Goal: Task Accomplishment & Management: Complete application form

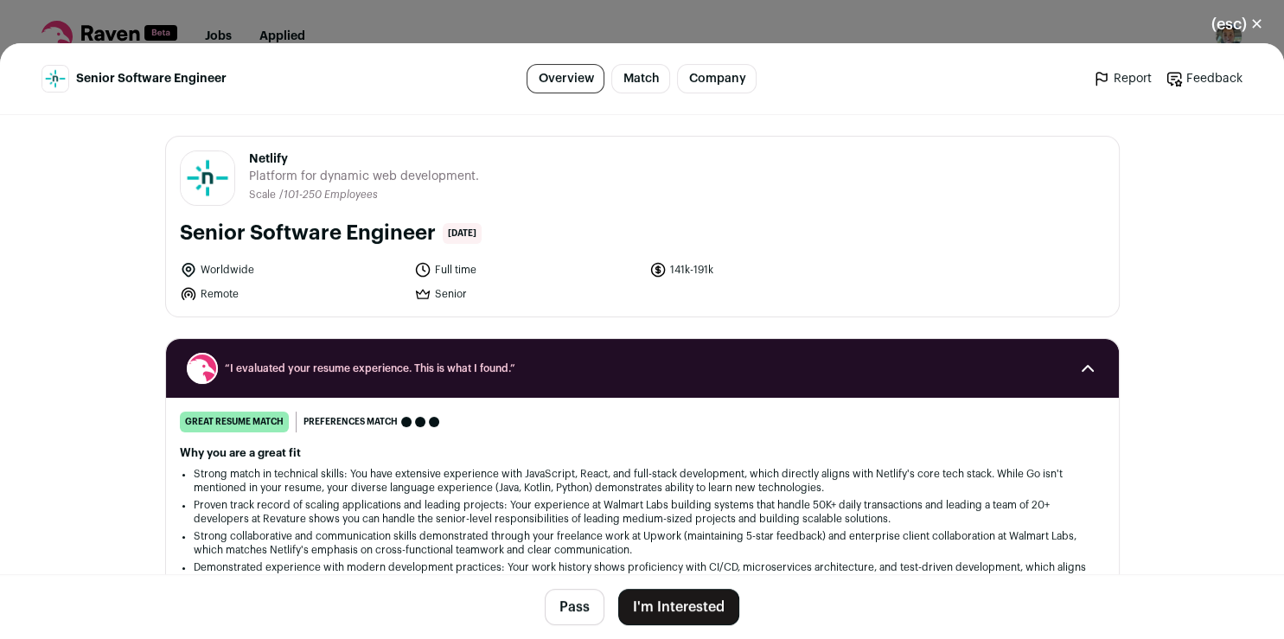
click at [687, 603] on button "I'm Interested" at bounding box center [678, 607] width 121 height 36
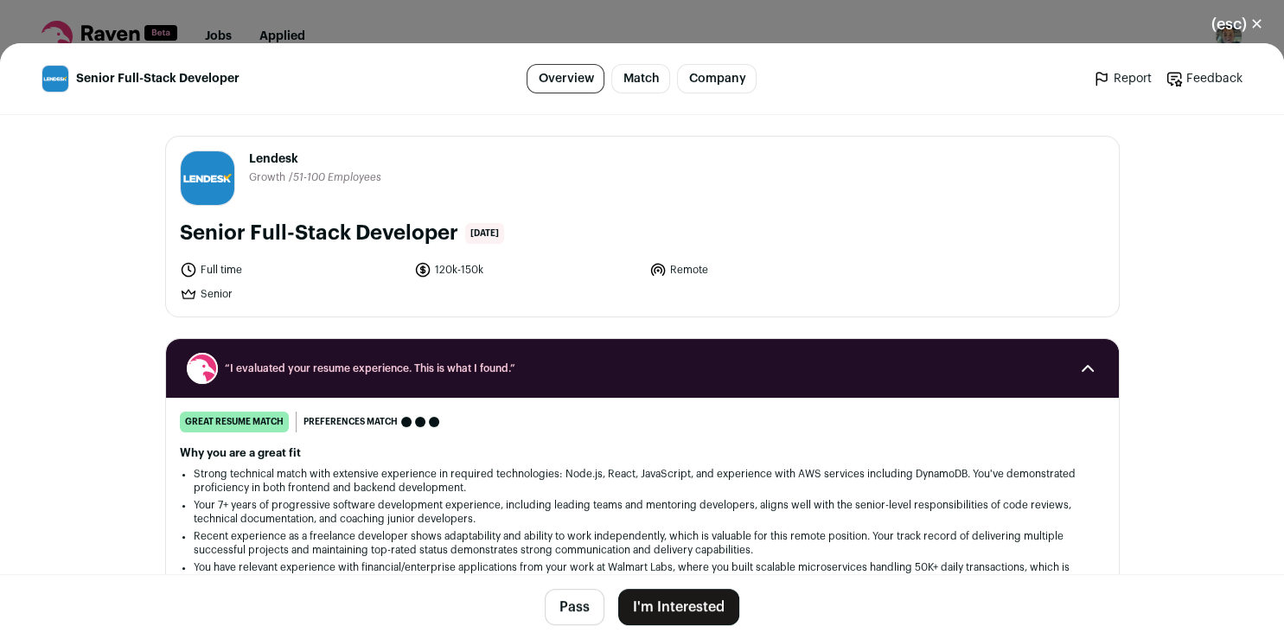
click at [676, 609] on button "I'm Interested" at bounding box center [678, 607] width 121 height 36
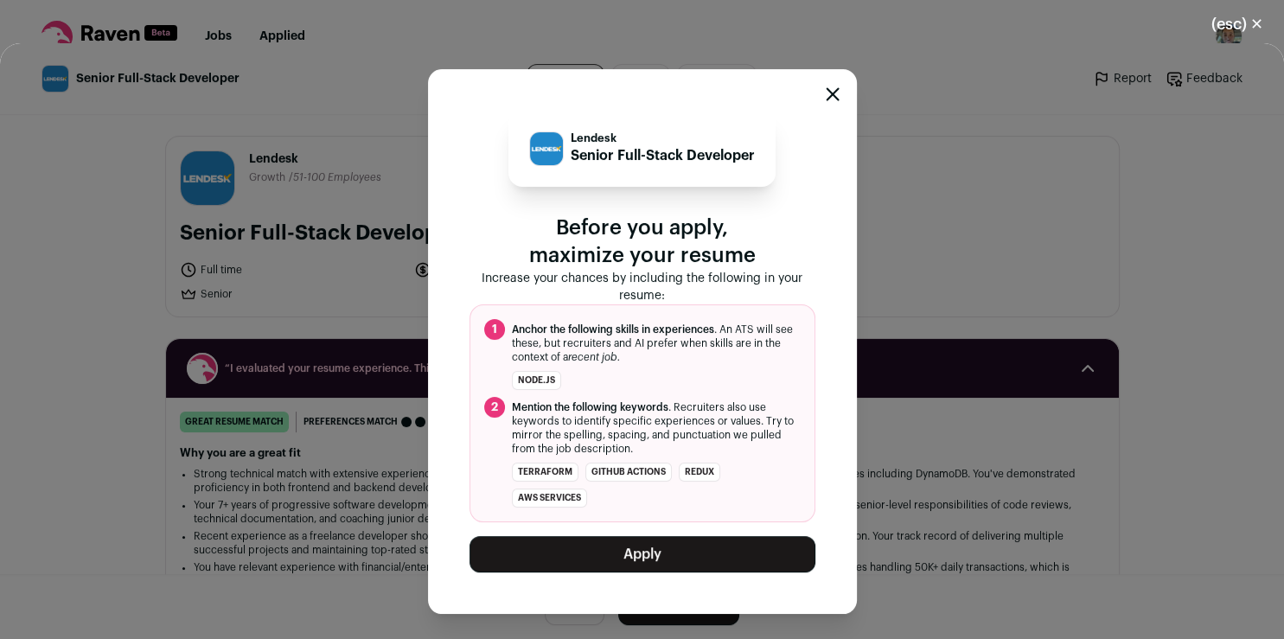
click at [673, 549] on button "Apply" at bounding box center [642, 554] width 346 height 36
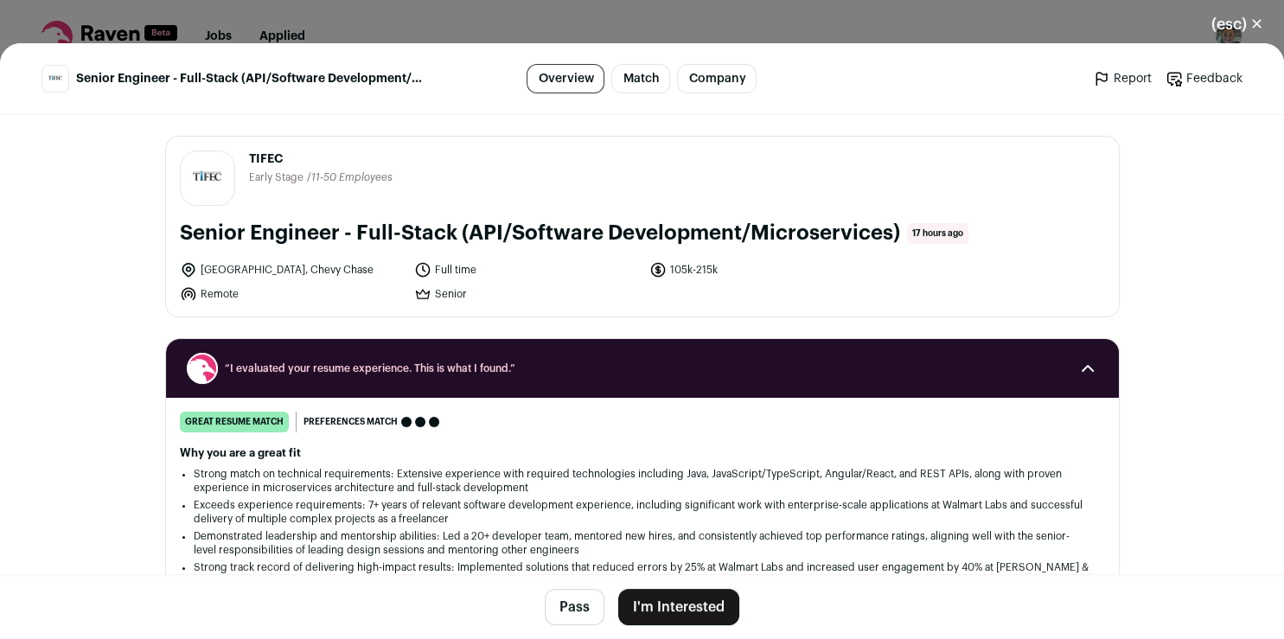
click at [686, 609] on button "I'm Interested" at bounding box center [678, 607] width 121 height 36
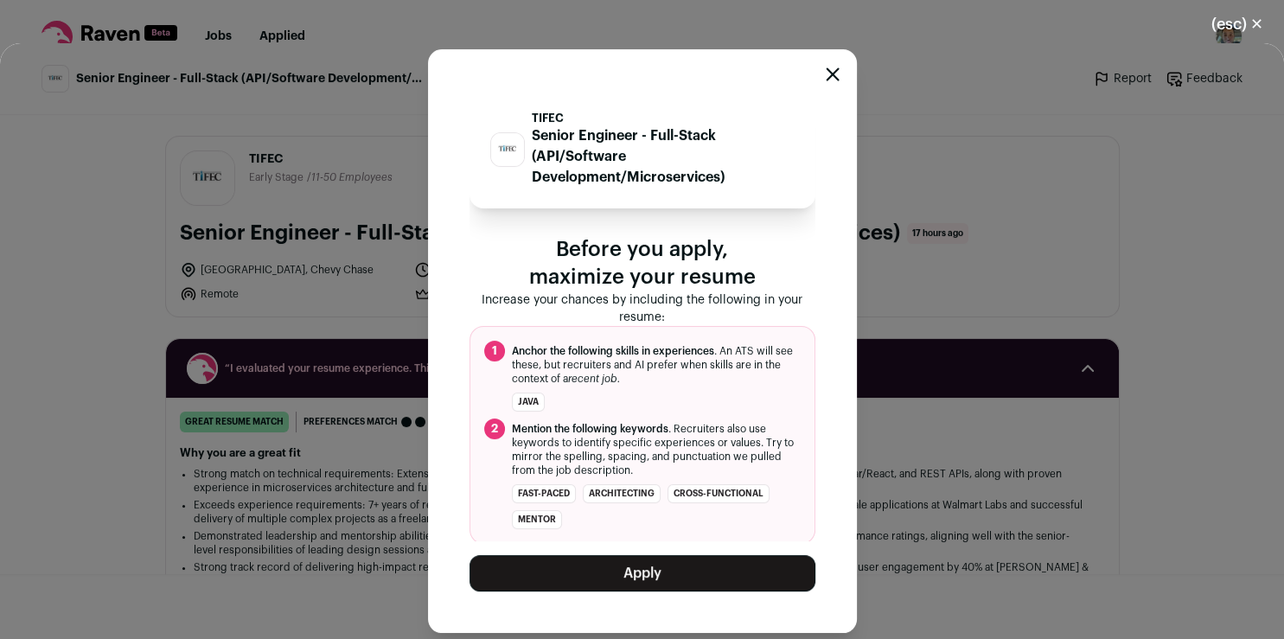
click at [688, 579] on button "Apply" at bounding box center [642, 573] width 346 height 36
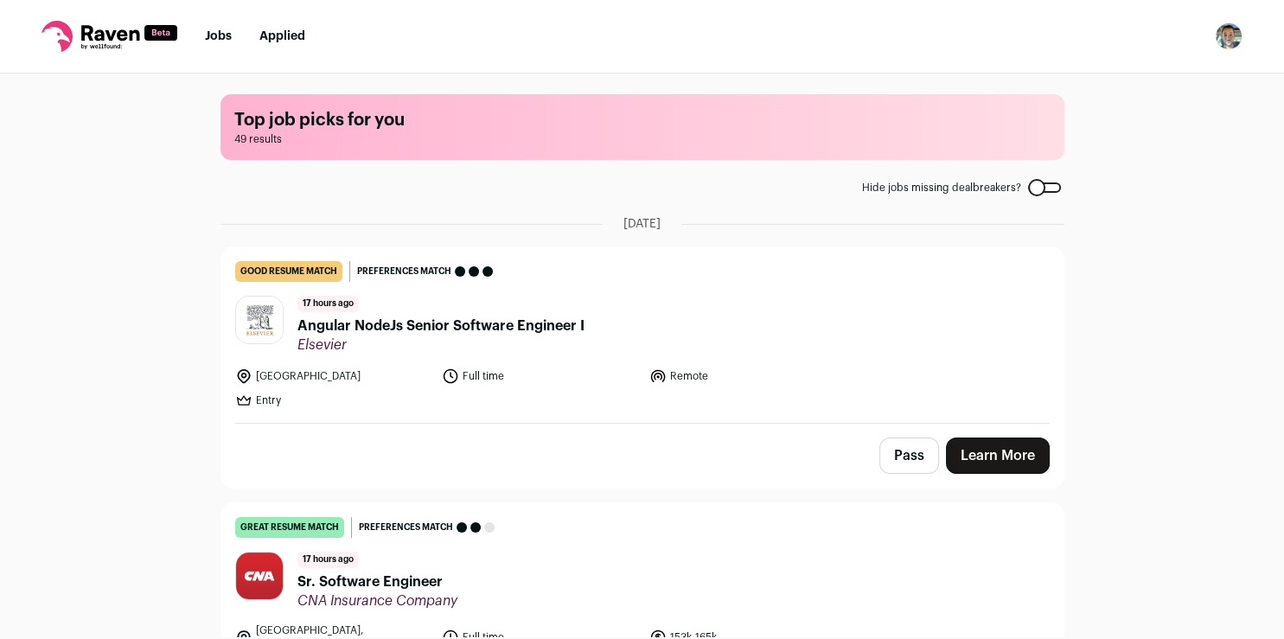
click at [1006, 460] on link "Learn More" at bounding box center [998, 455] width 104 height 36
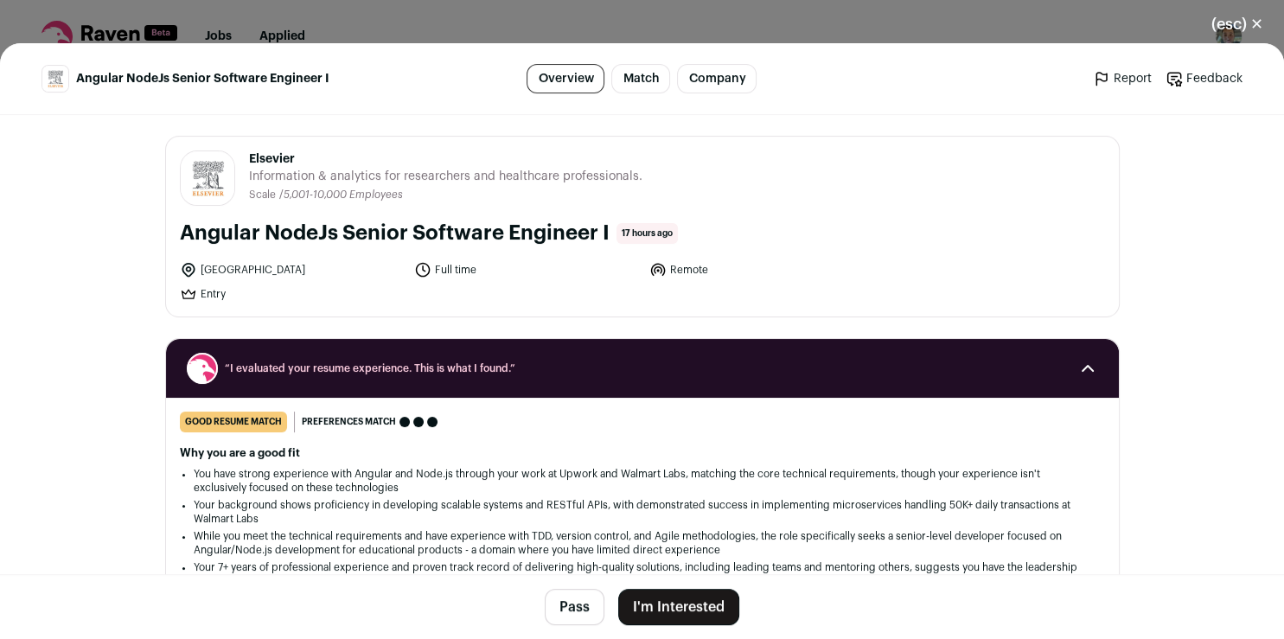
click at [679, 603] on button "I'm Interested" at bounding box center [678, 607] width 121 height 36
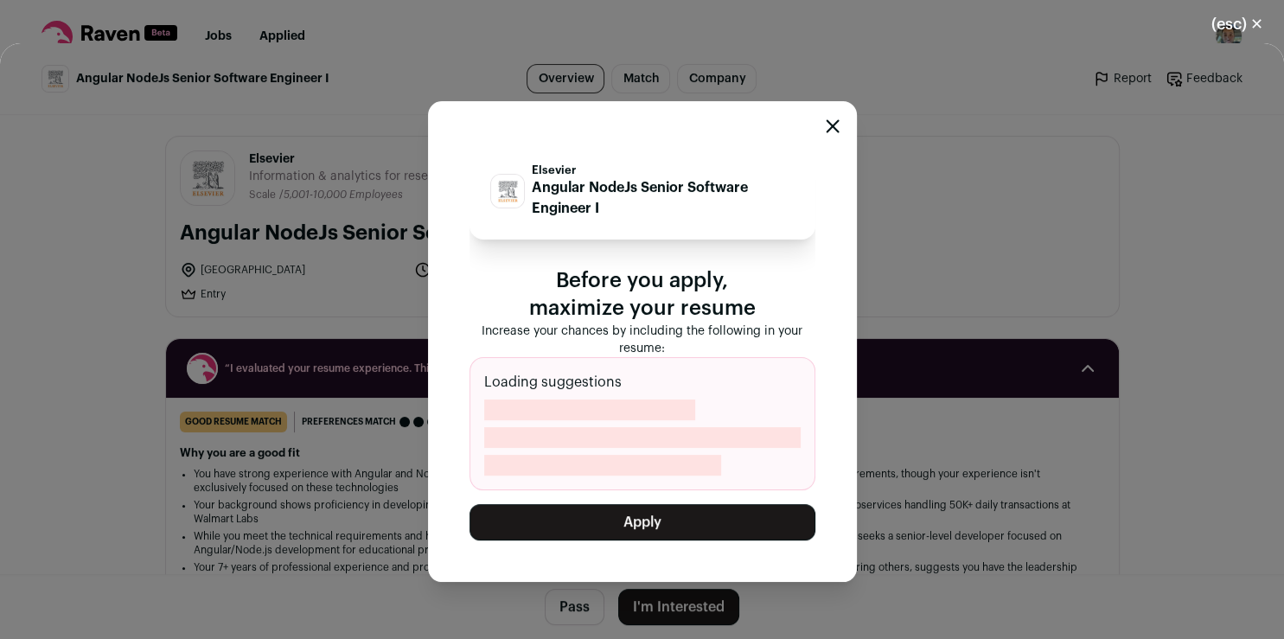
click at [626, 520] on button "Apply" at bounding box center [642, 522] width 346 height 36
